Goal: Transaction & Acquisition: Purchase product/service

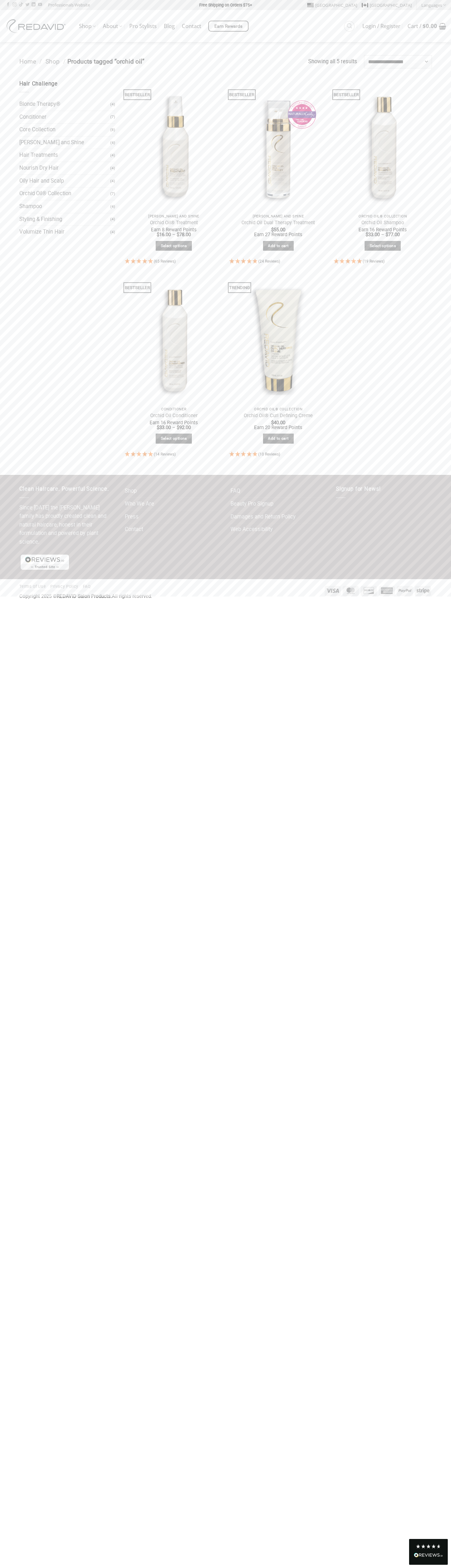
click at [278, 246] on link "Add to cart" at bounding box center [278, 246] width 31 height 10
click at [427, 26] on bdi "$ 0.00" at bounding box center [430, 26] width 14 height 8
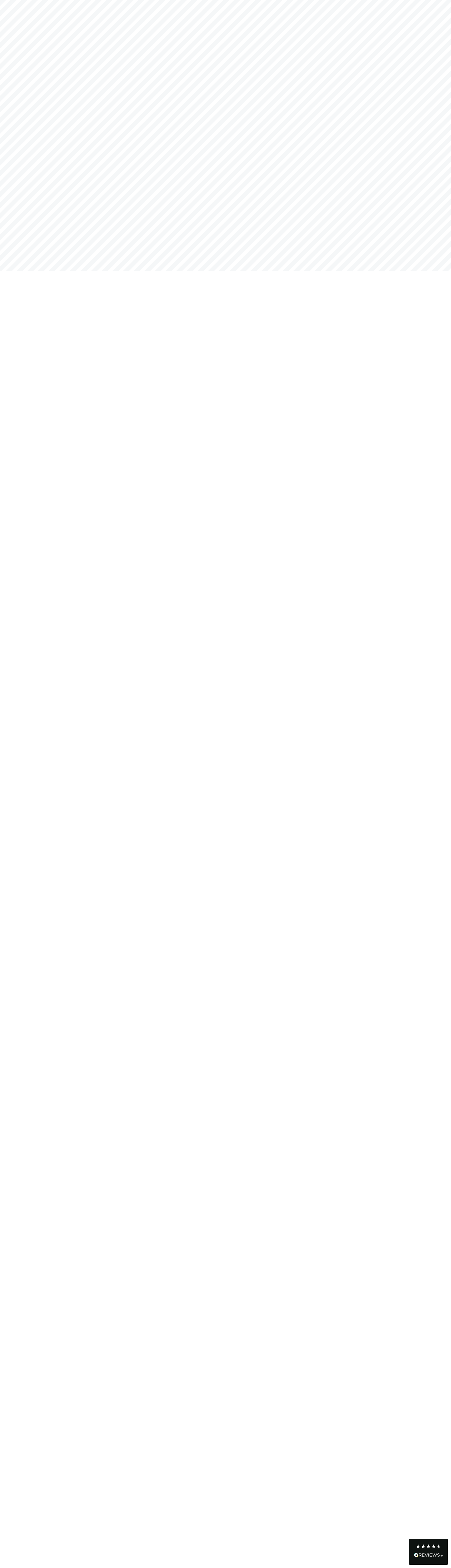
click at [428, 1547] on icon at bounding box center [428, 1547] width 5 height 5
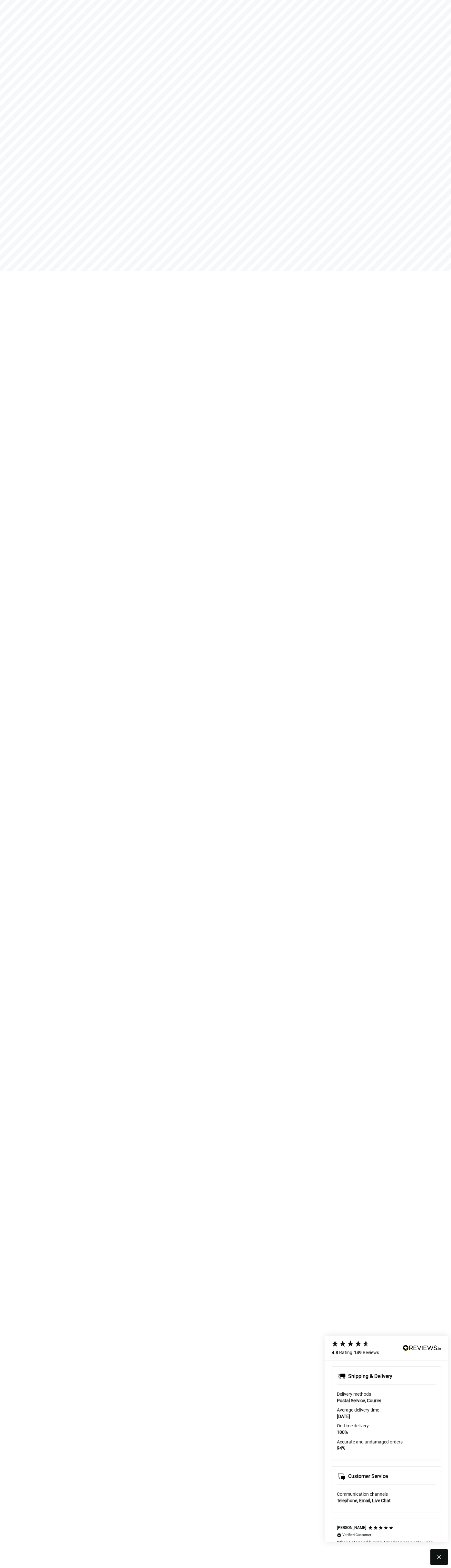
click at [439, 1557] on icon at bounding box center [439, 1557] width 8 height 8
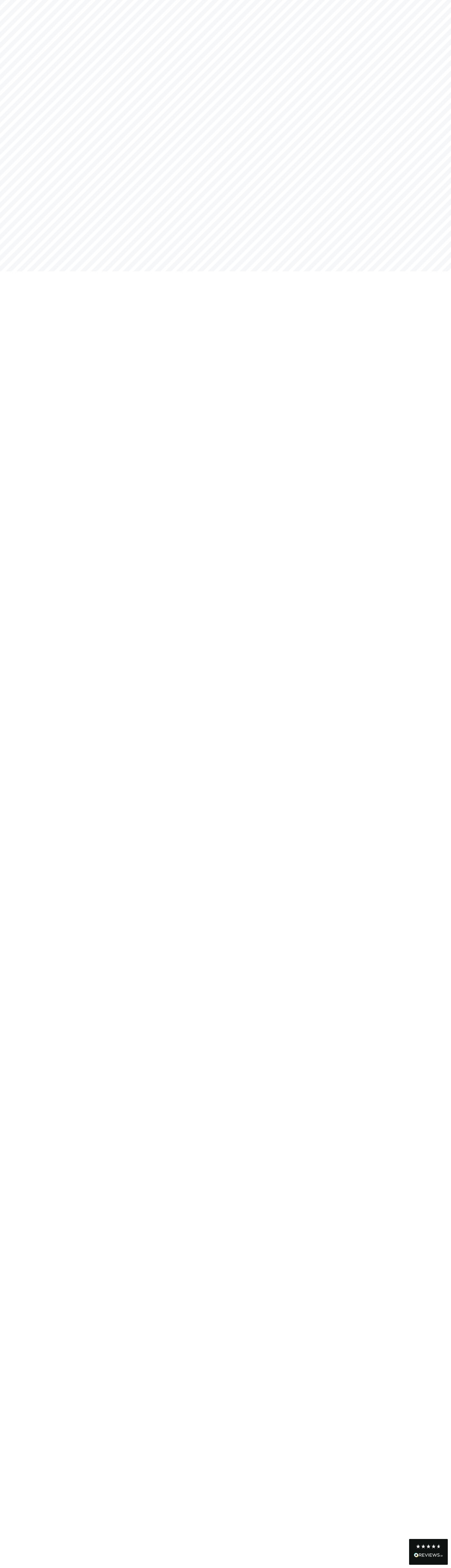
click at [428, 1547] on icon at bounding box center [428, 1547] width 5 height 5
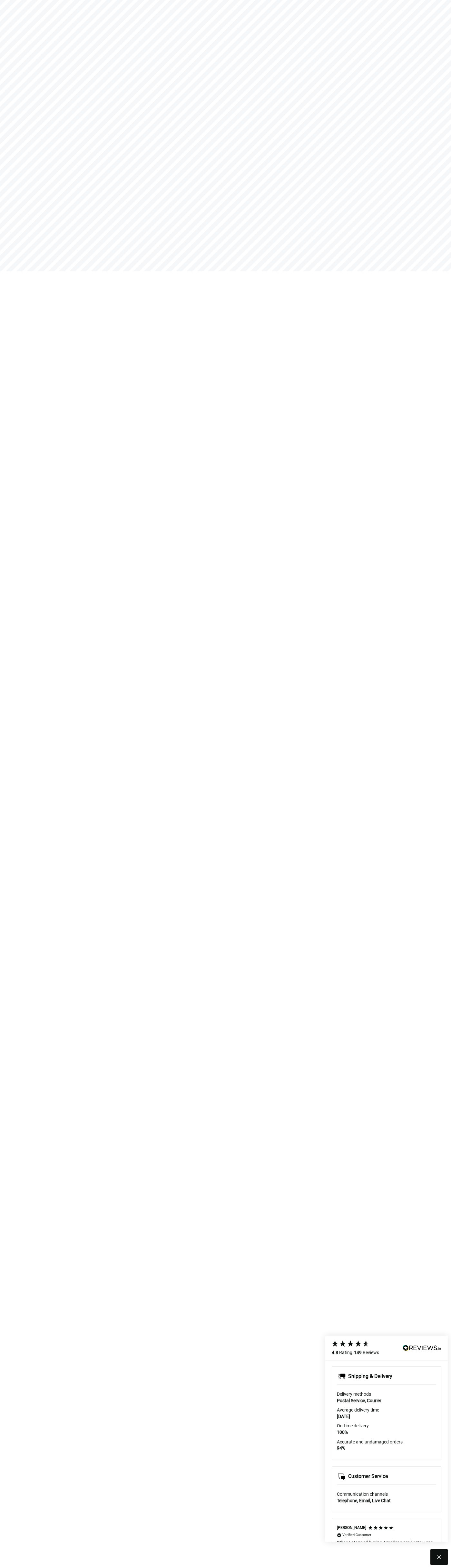
click at [439, 1557] on icon at bounding box center [439, 1557] width 8 height 8
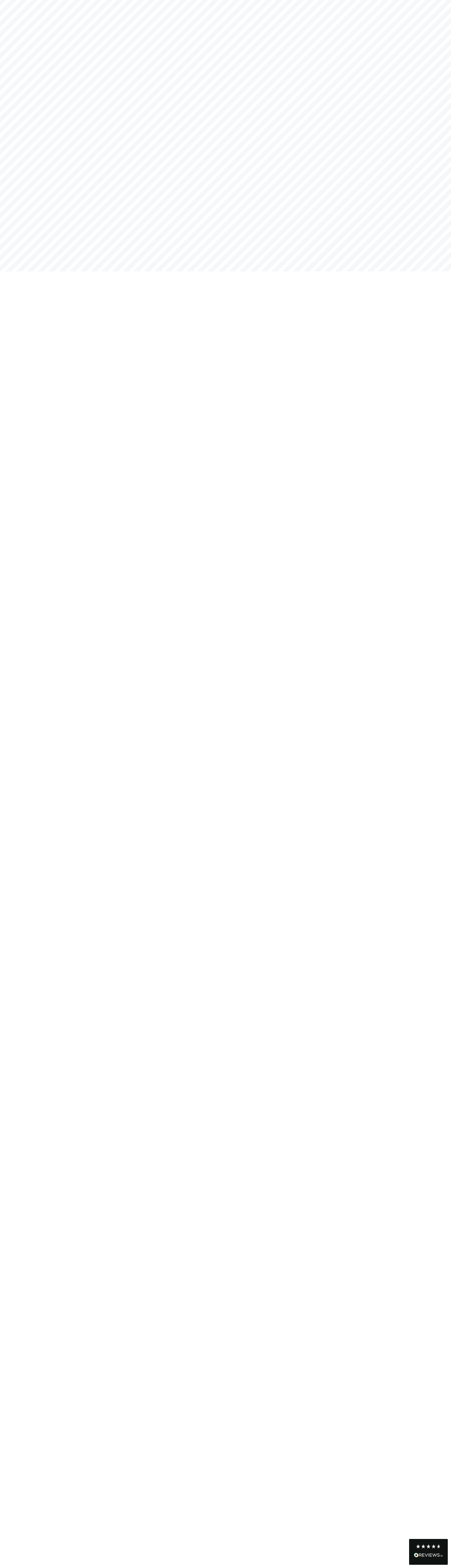
click at [428, 1547] on icon at bounding box center [428, 1547] width 5 height 5
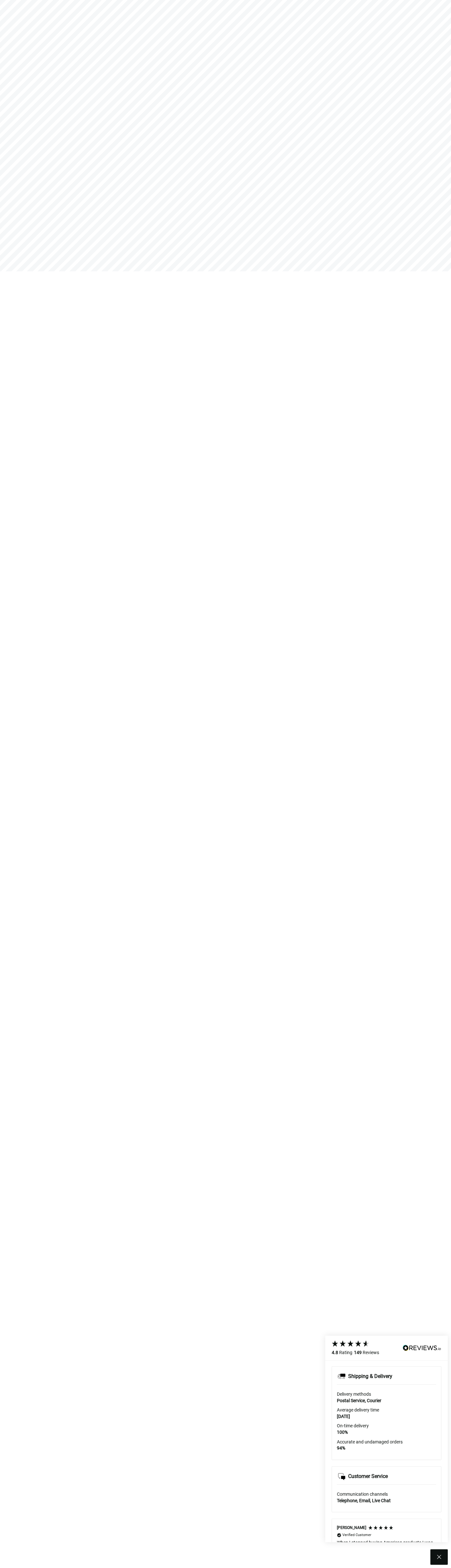
click at [439, 1557] on icon at bounding box center [439, 1557] width 8 height 8
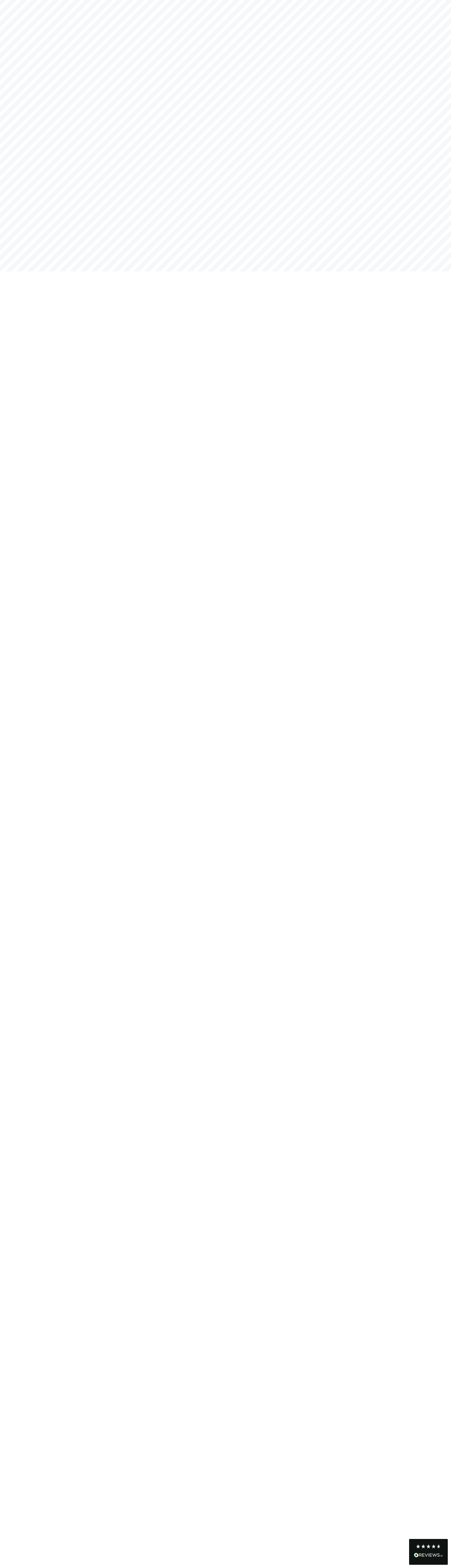
click at [428, 1547] on icon at bounding box center [428, 1547] width 5 height 5
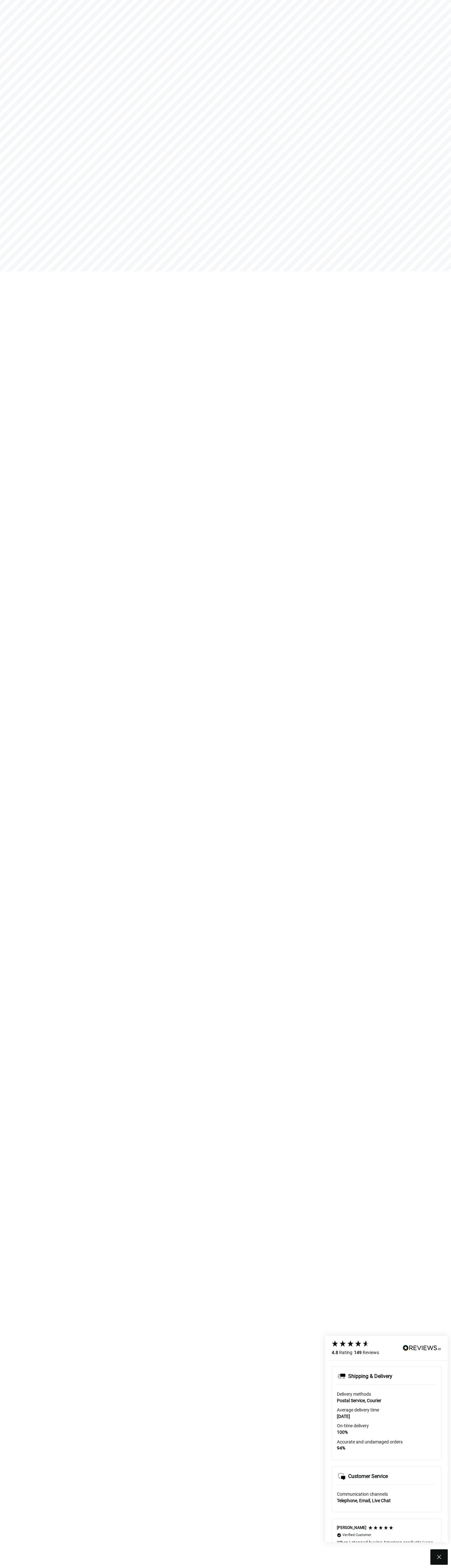
click at [439, 1557] on icon at bounding box center [439, 1557] width 8 height 8
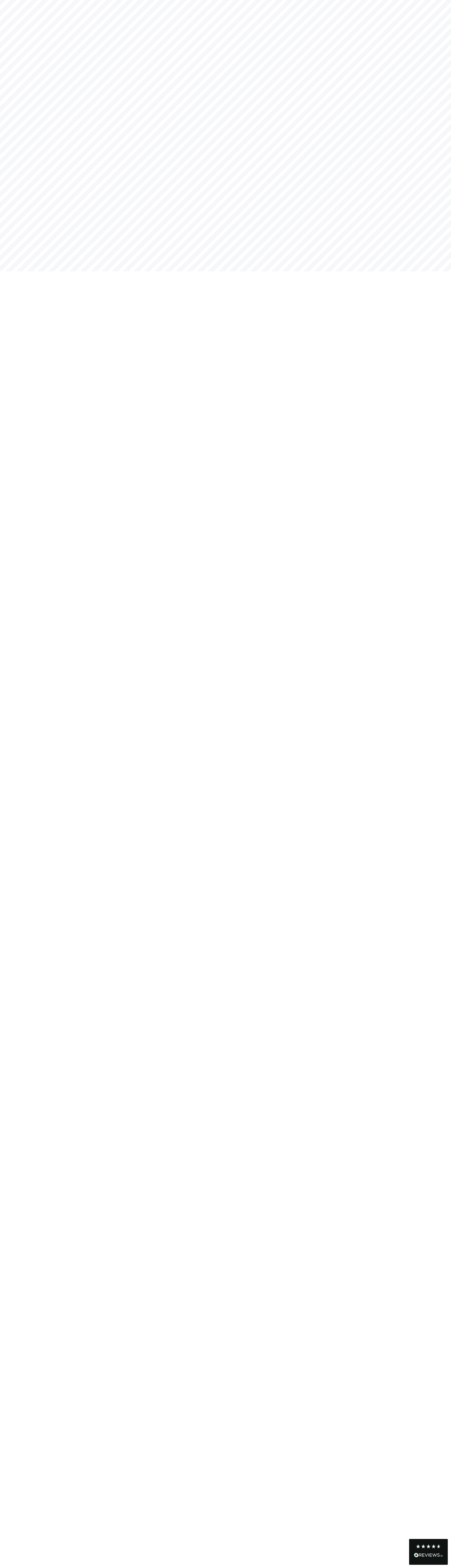
click at [428, 1547] on icon at bounding box center [428, 1547] width 5 height 5
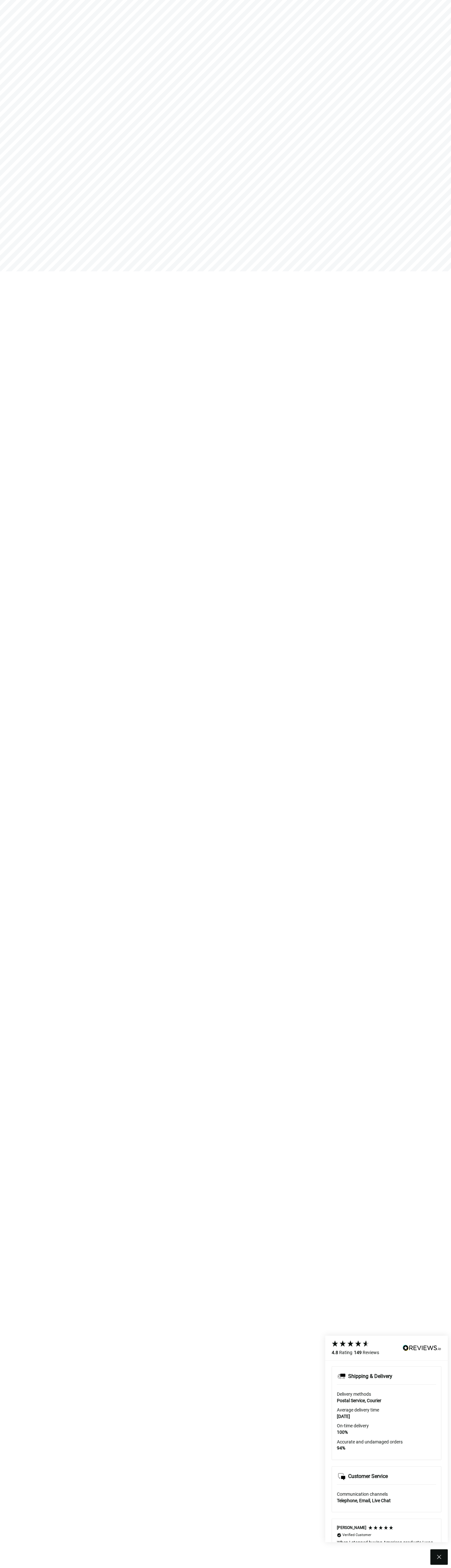
click at [235, 0] on html "Skip to content Search for: Shop The Orchid Oil® Collection Blonde Therapy® The…" at bounding box center [225, 0] width 451 height 0
click at [420, 0] on html "Skip to content Search for: Shop The Orchid Oil® Collection Blonde Therapy® The…" at bounding box center [225, 0] width 451 height 0
click at [97, 0] on html "Skip to content Search for: Shop The Orchid Oil® Collection Blonde Therapy® The…" at bounding box center [225, 0] width 451 height 0
click at [22, 0] on html "Skip to content Search for: Shop The Orchid Oil® Collection Blonde Therapy® The…" at bounding box center [225, 0] width 451 height 0
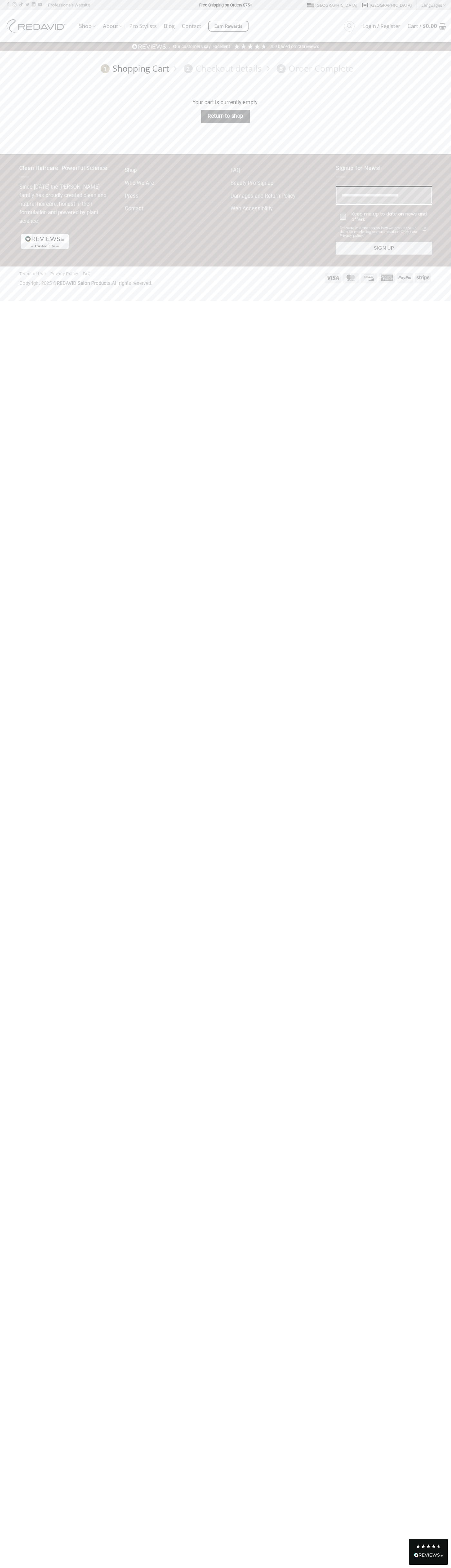
scroll to position [0, 1]
type input "**********"
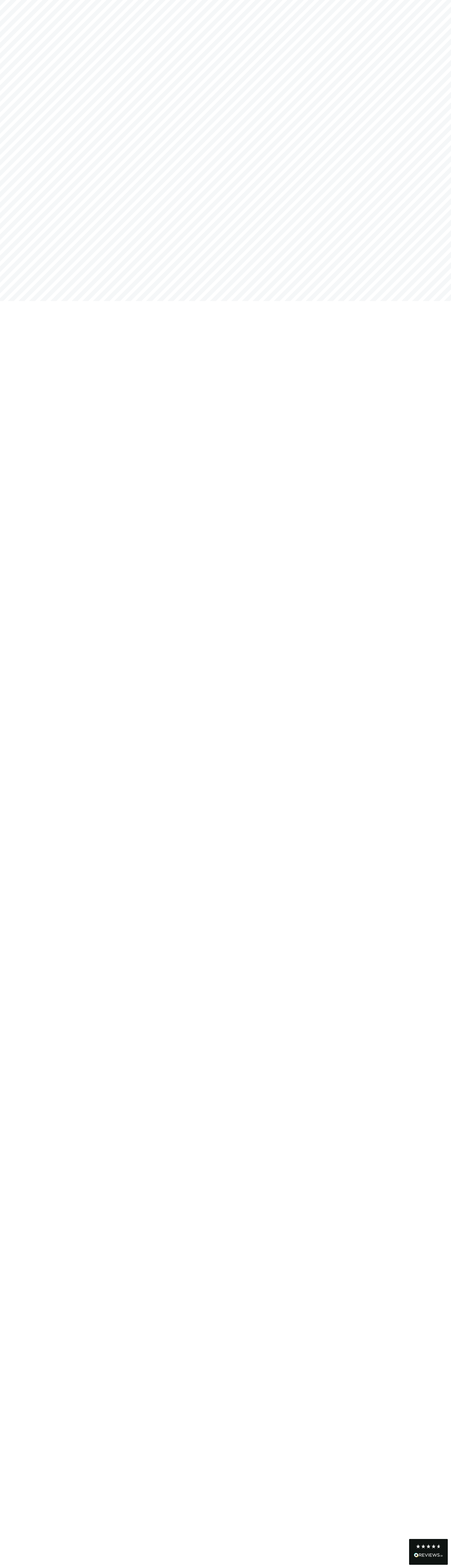
click at [428, 1547] on icon at bounding box center [428, 1547] width 5 height 5
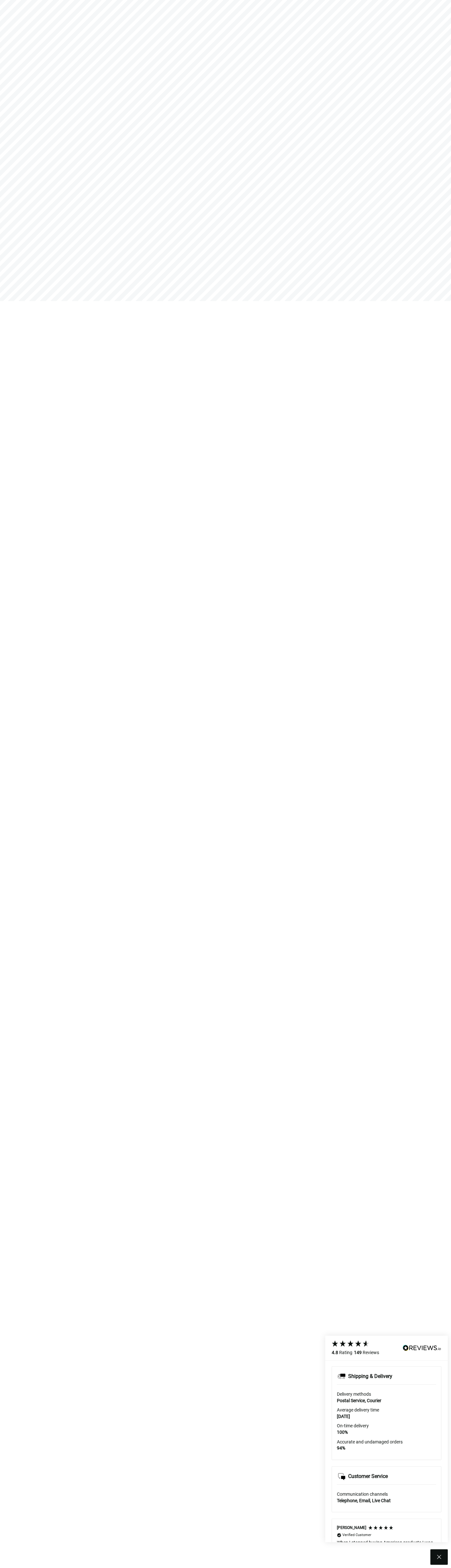
click at [439, 1557] on icon at bounding box center [439, 1557] width 8 height 8
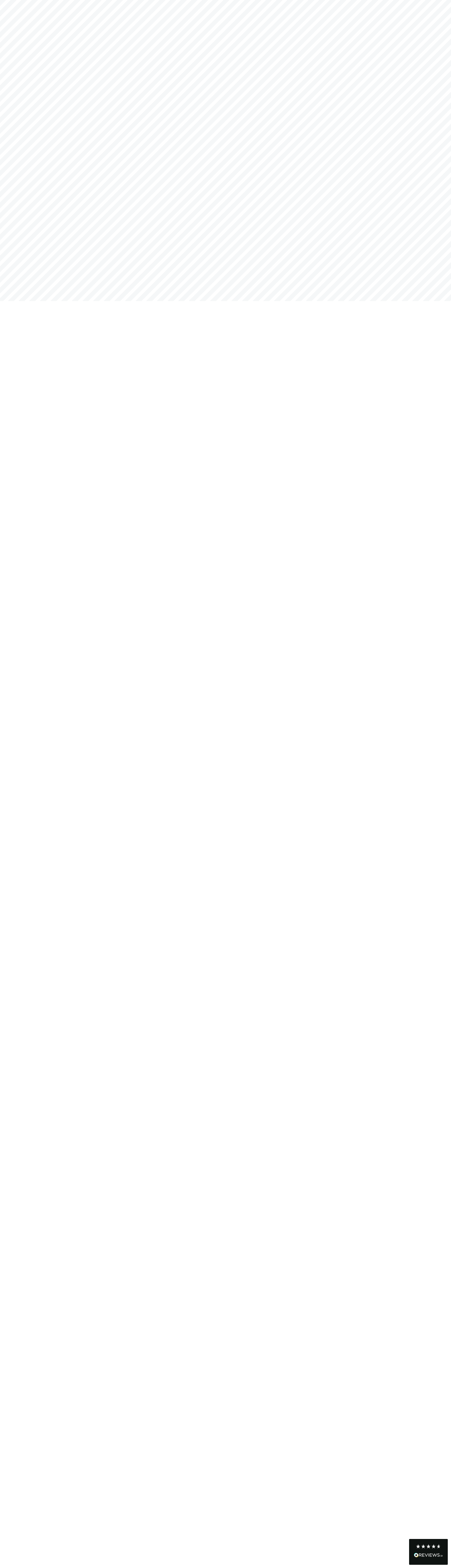
click at [428, 1547] on icon at bounding box center [428, 1547] width 5 height 5
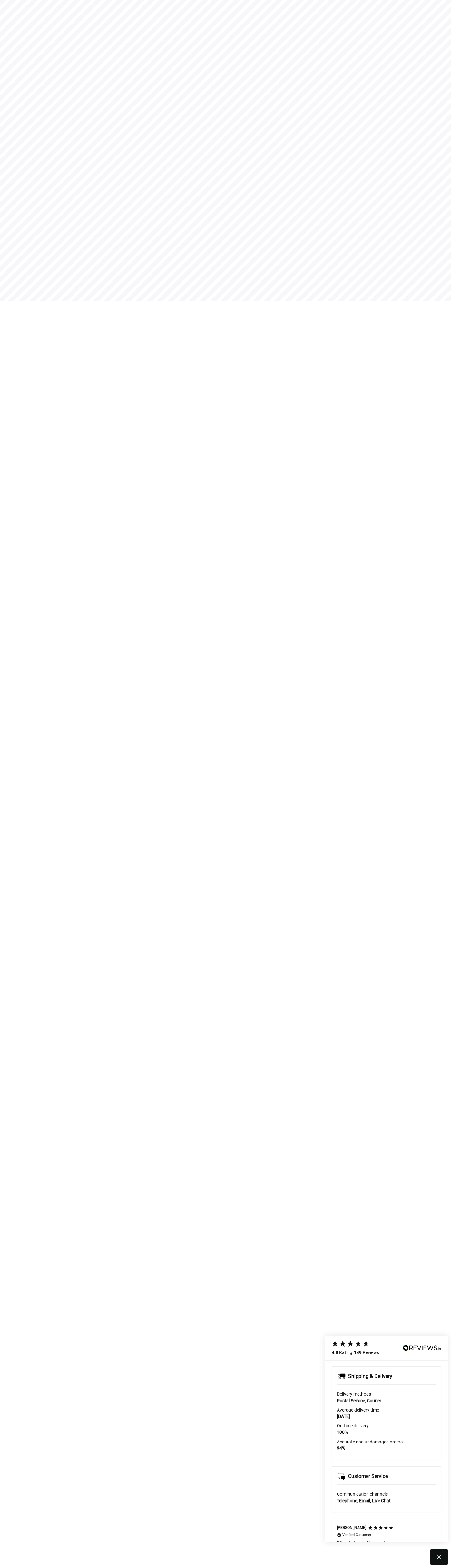
click at [439, 1557] on icon at bounding box center [439, 1557] width 8 height 8
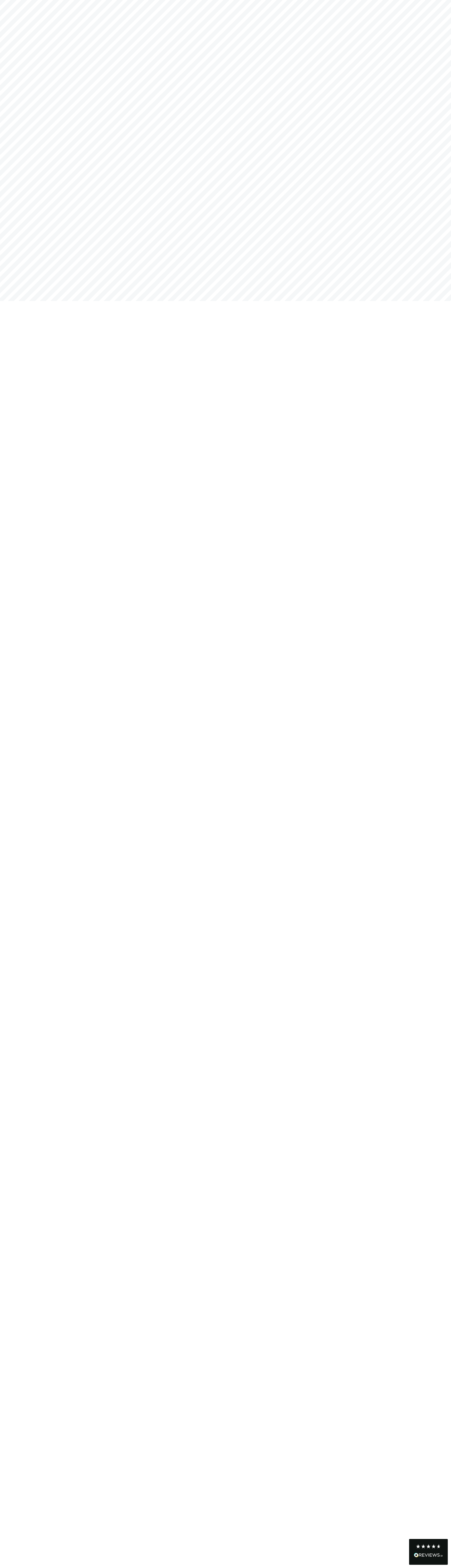
click at [428, 1547] on icon at bounding box center [428, 1547] width 5 height 5
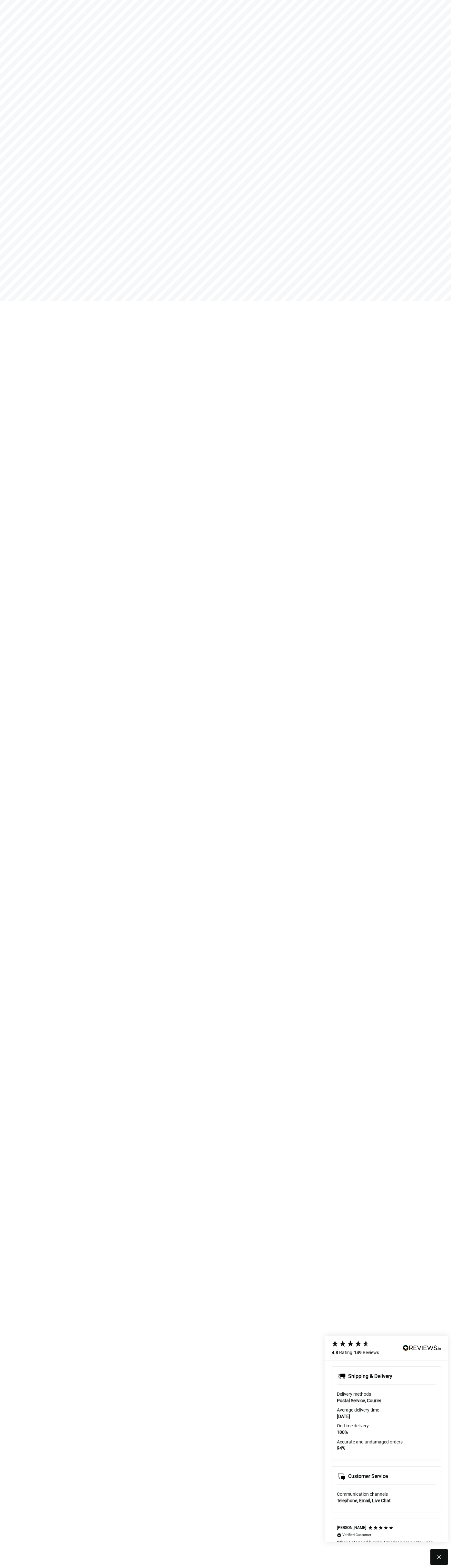
click at [439, 1557] on icon at bounding box center [439, 1557] width 8 height 8
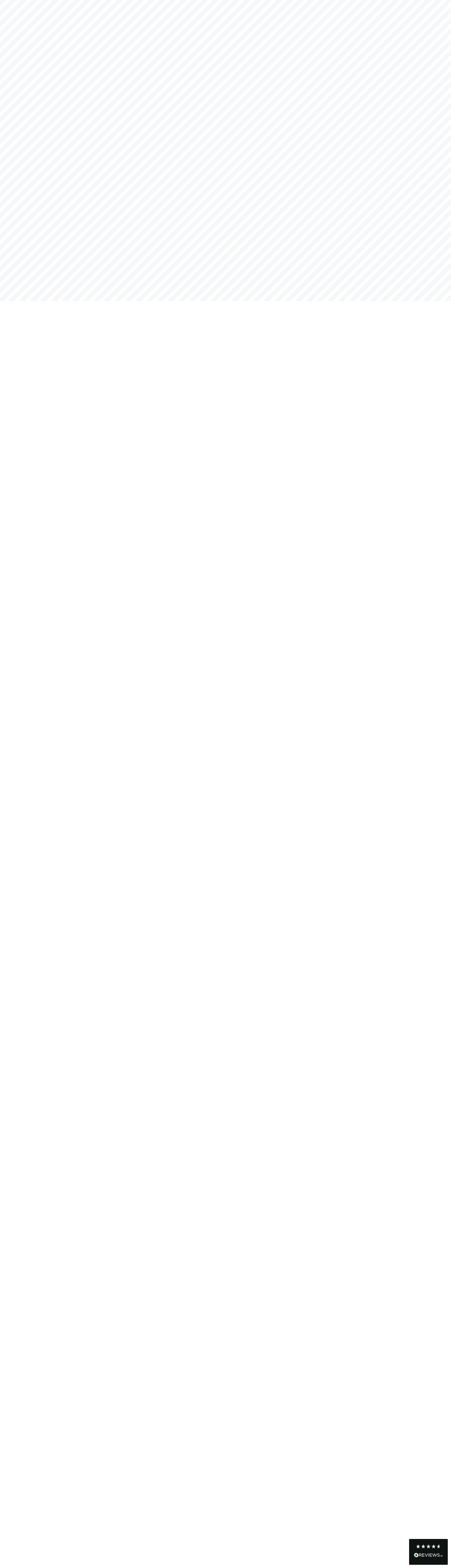
click at [428, 1547] on icon at bounding box center [428, 1547] width 5 height 5
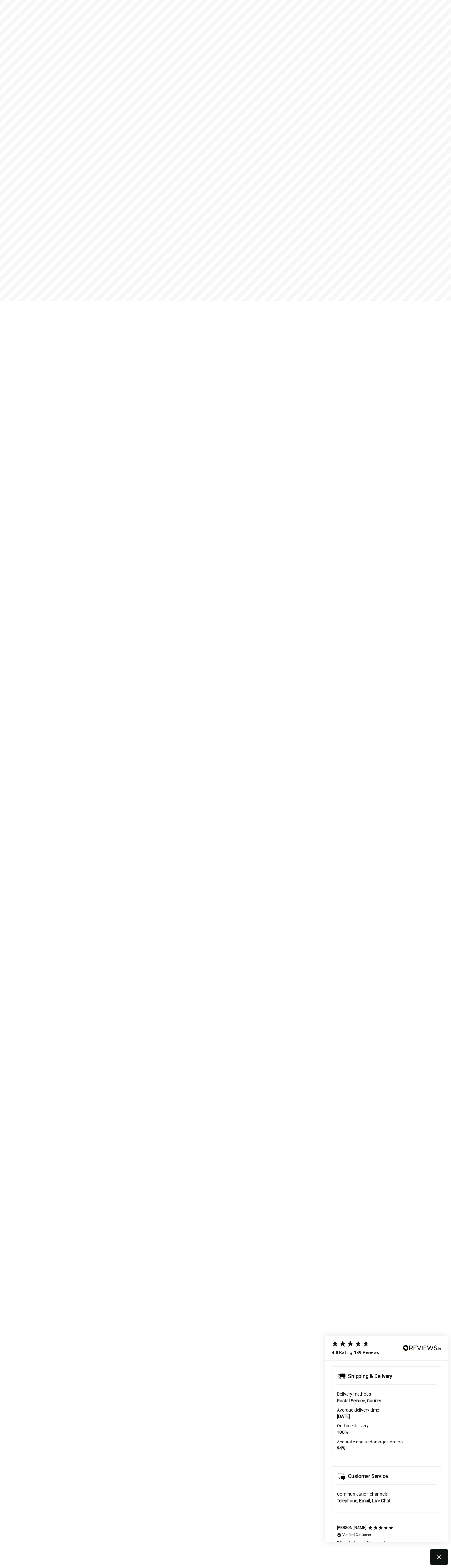
click at [439, 1557] on icon at bounding box center [439, 1557] width 8 height 8
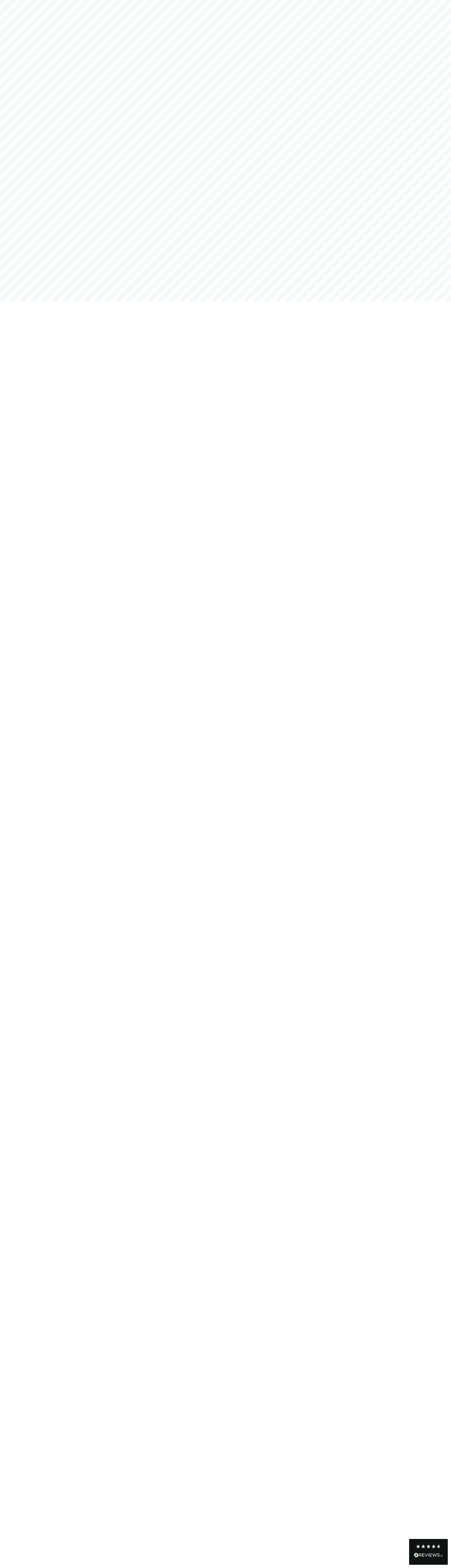
click at [428, 1547] on icon at bounding box center [428, 1547] width 5 height 5
